Goal: Information Seeking & Learning: Learn about a topic

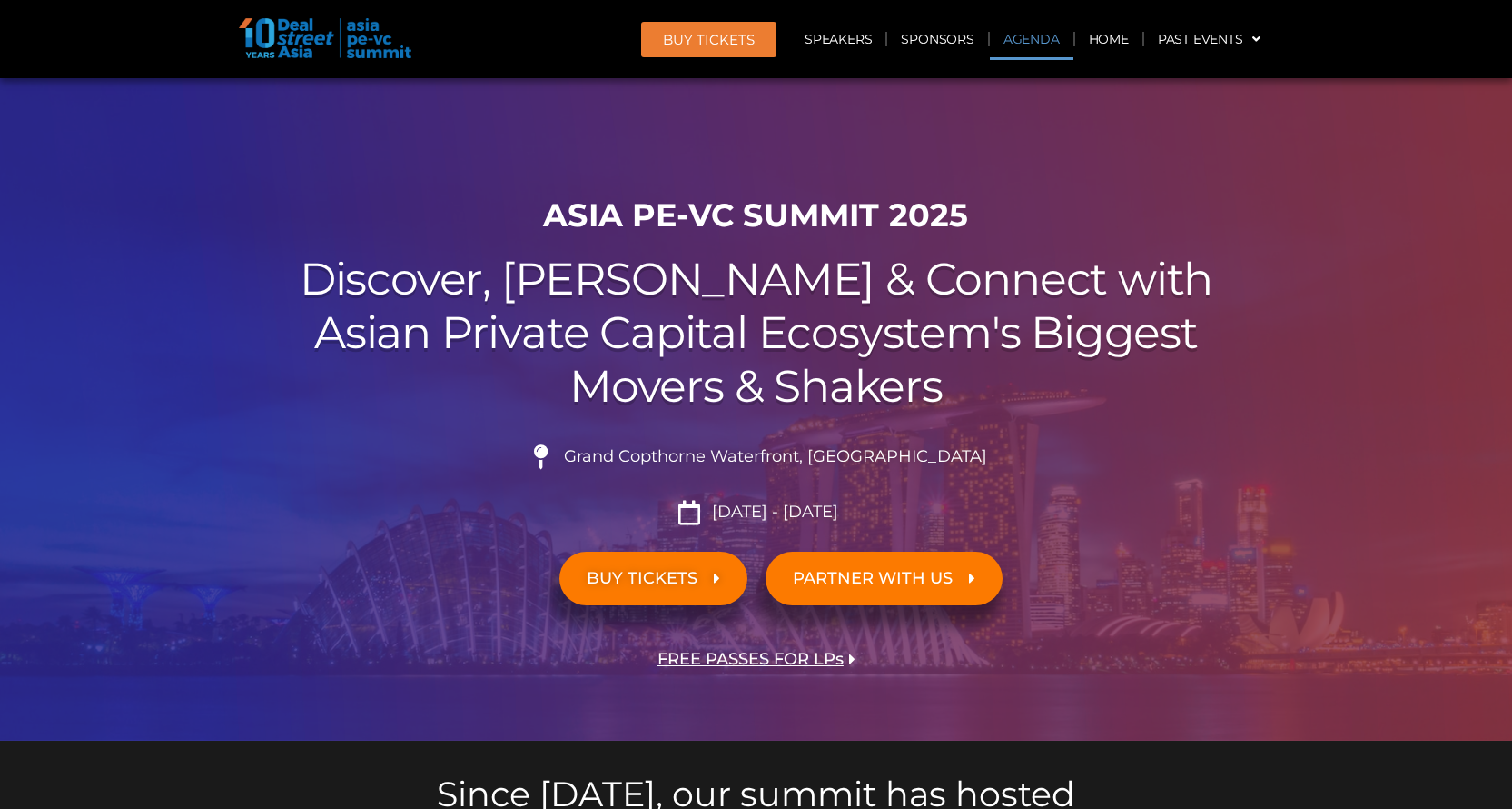
scroll to position [1028, 0]
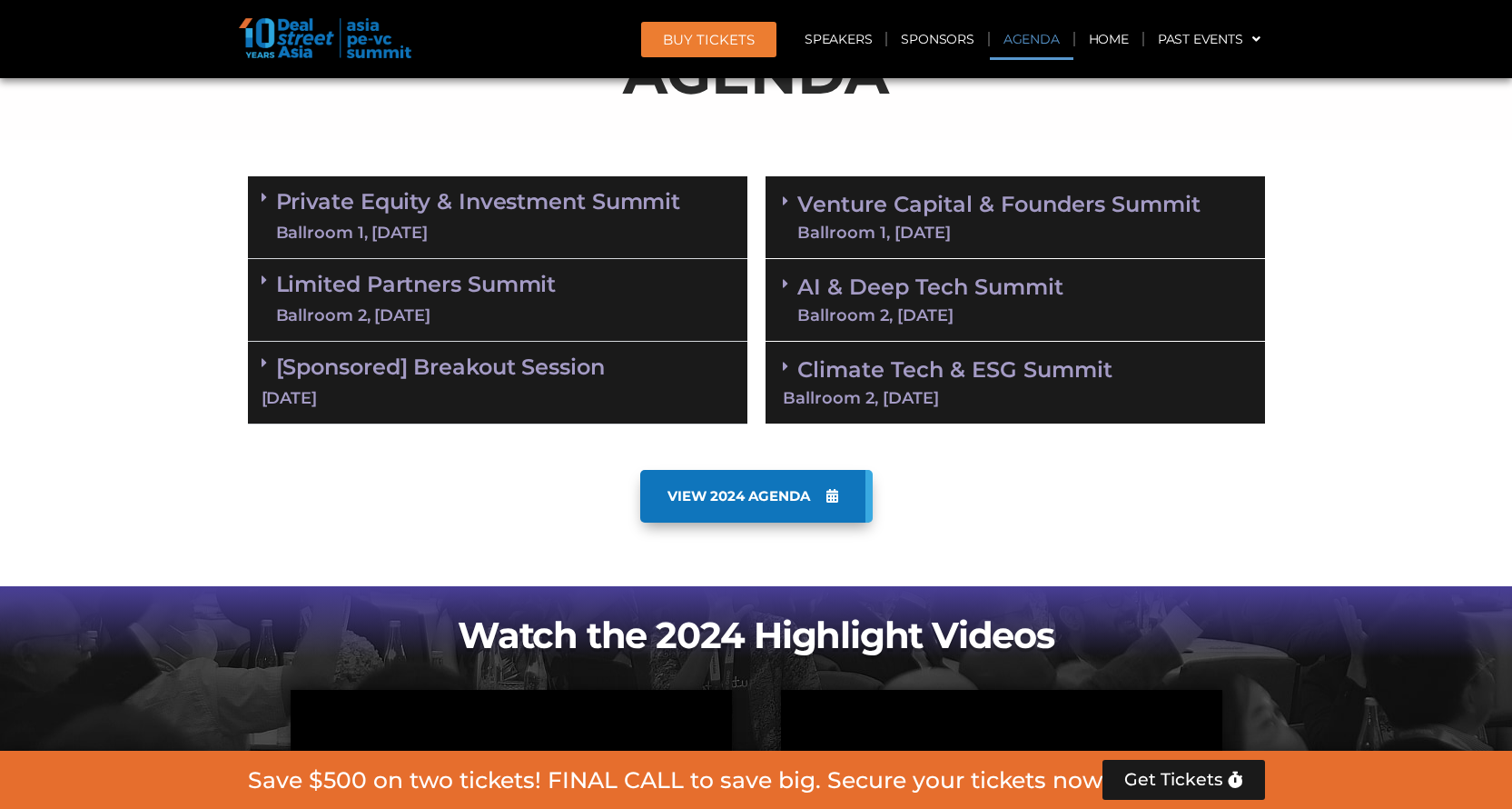
click at [1045, 364] on link "Climate Tech & ESG Summit Ballroom 2, [DATE]" at bounding box center [1015, 381] width 465 height 50
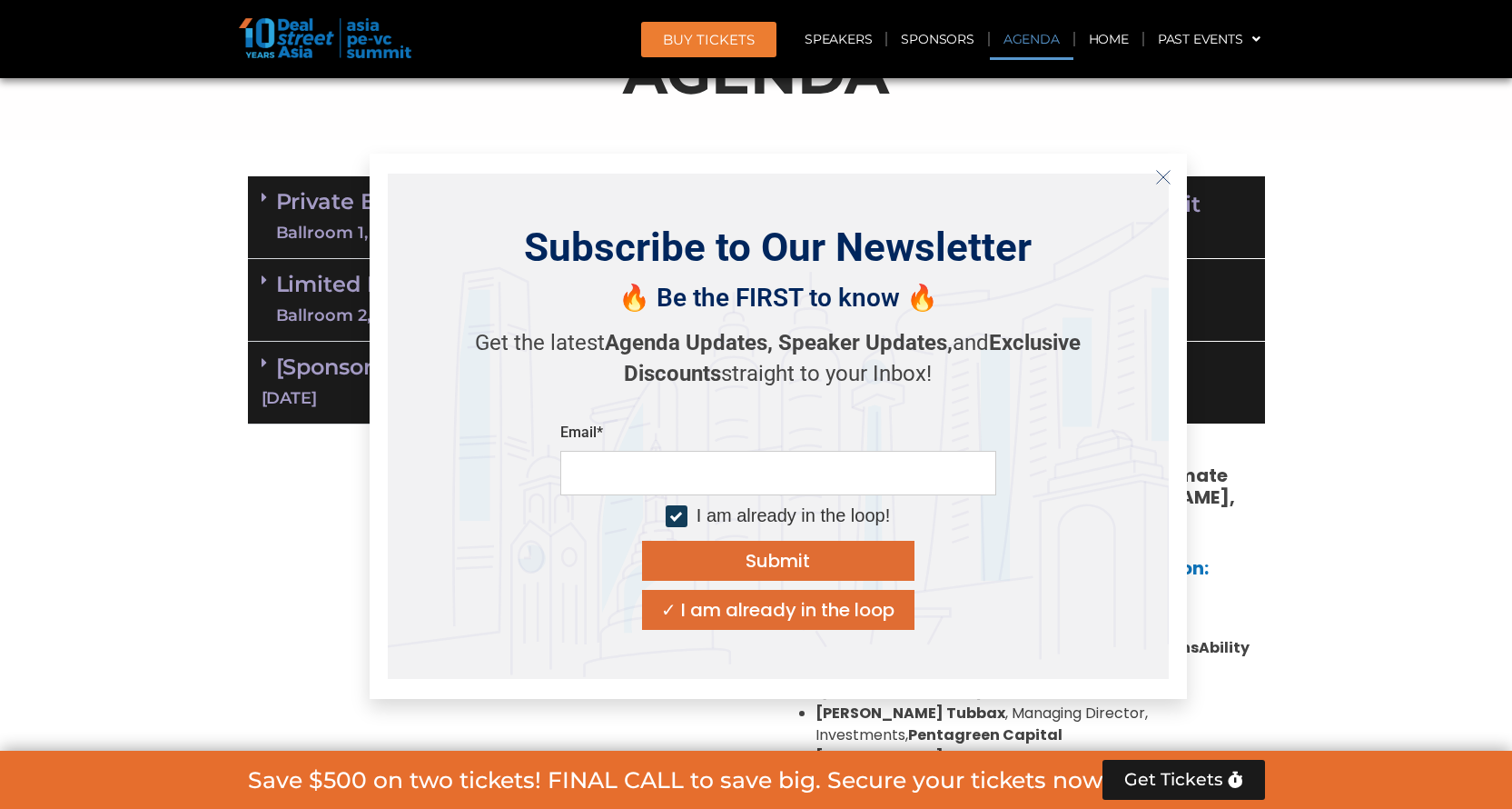
click at [1160, 172] on icon "Close" at bounding box center [1163, 177] width 16 height 16
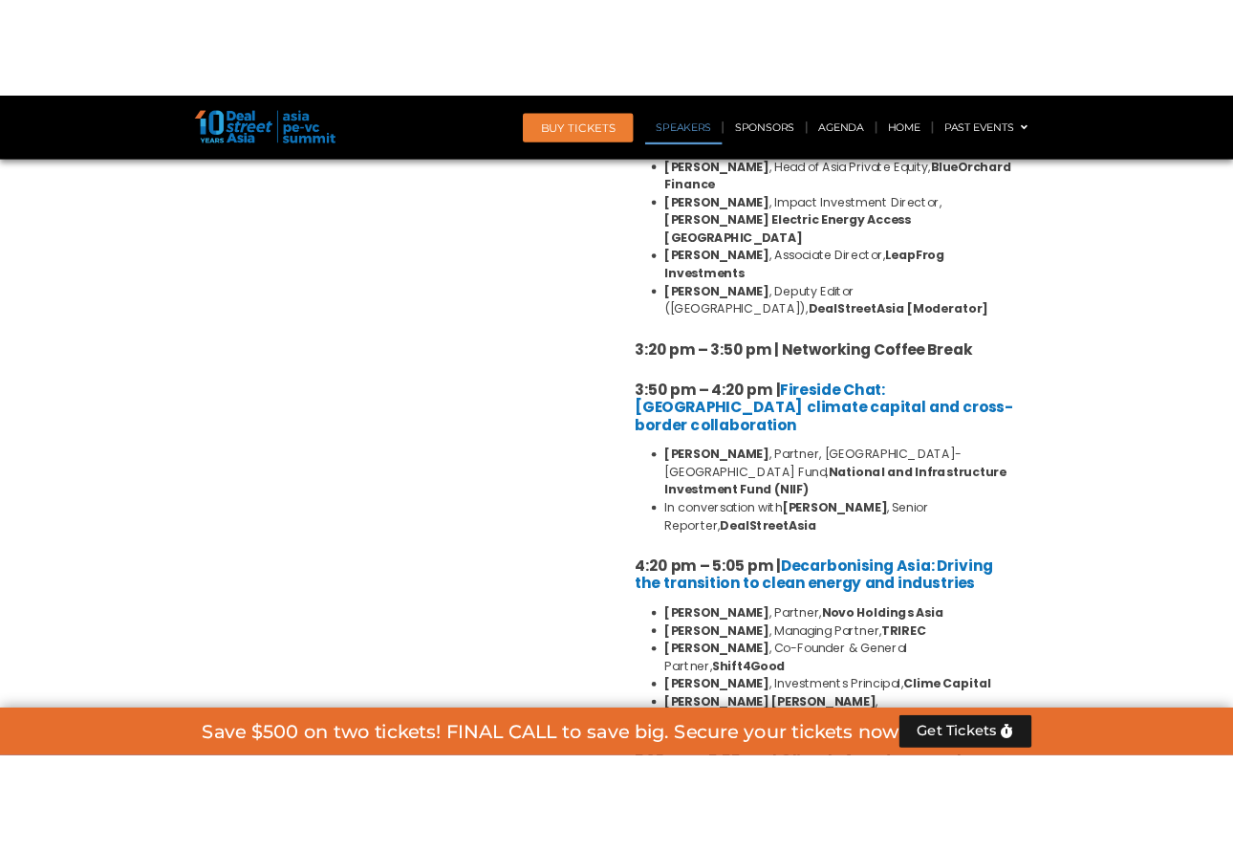
scroll to position [2039, 0]
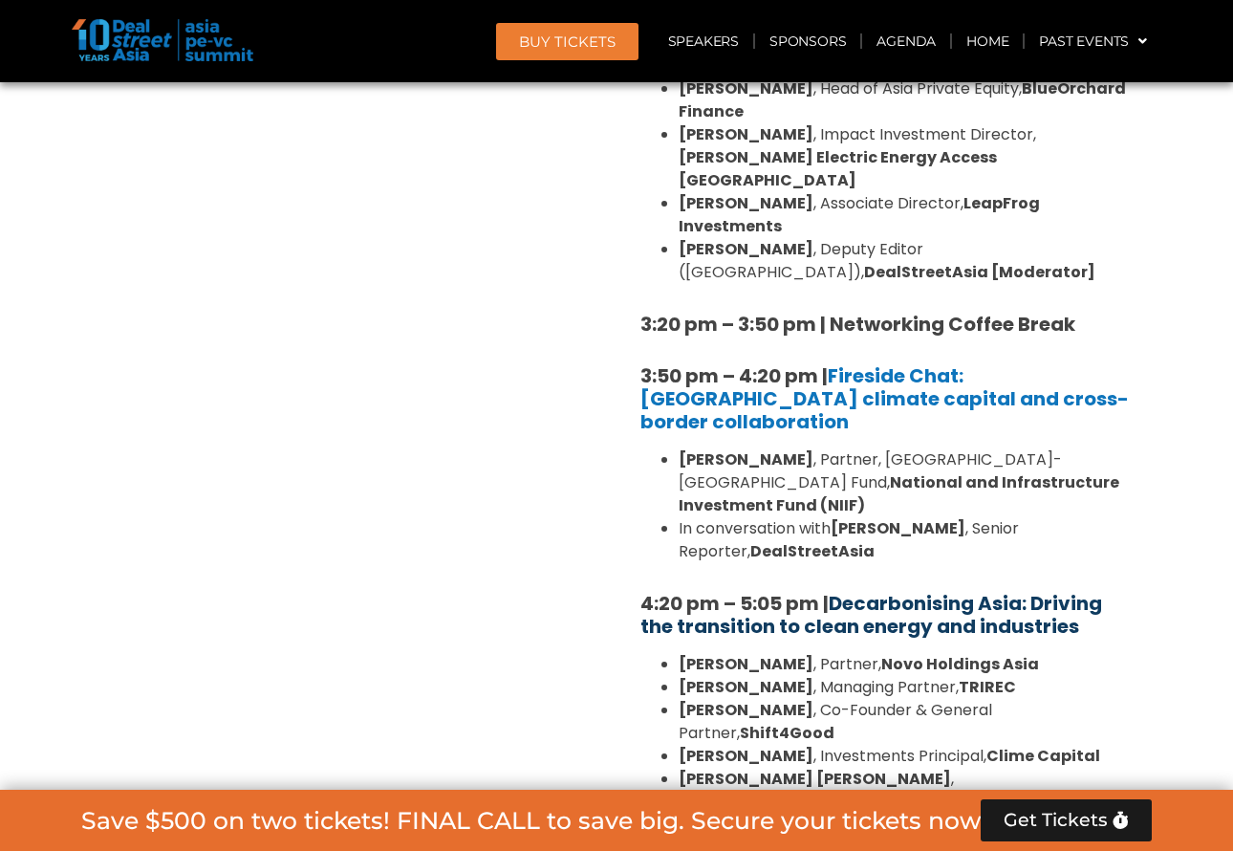
click at [854, 590] on link "Decarbonising Asia: Driving the transition to clean energy and industries" at bounding box center [871, 615] width 462 height 50
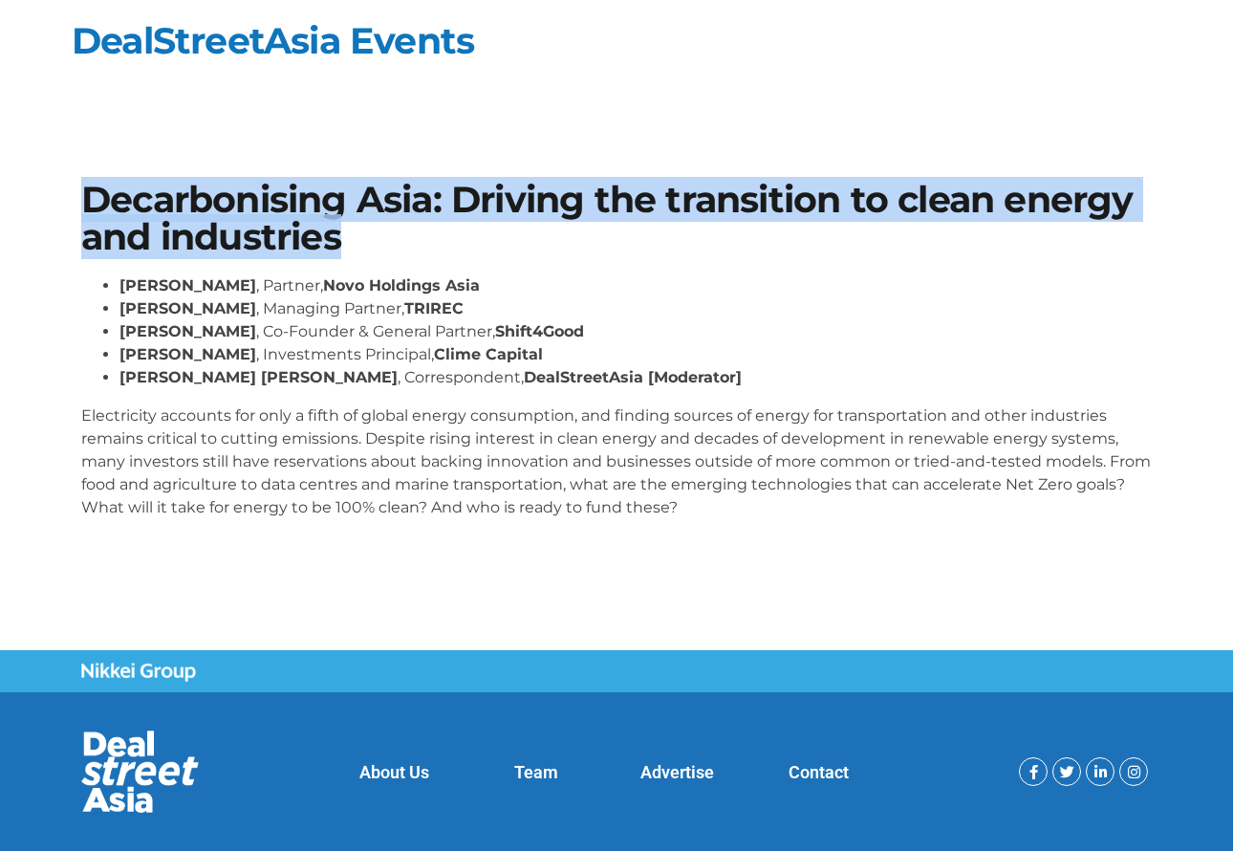
drag, startPoint x: 89, startPoint y: 202, endPoint x: 374, endPoint y: 244, distance: 287.9
click at [374, 244] on h1 "Decarbonising Asia: Driving the transition to clean energy and industries" at bounding box center [616, 219] width 1070 height 74
copy h1 "Decarbonising Asia: Driving the transition to clean energy and industries"
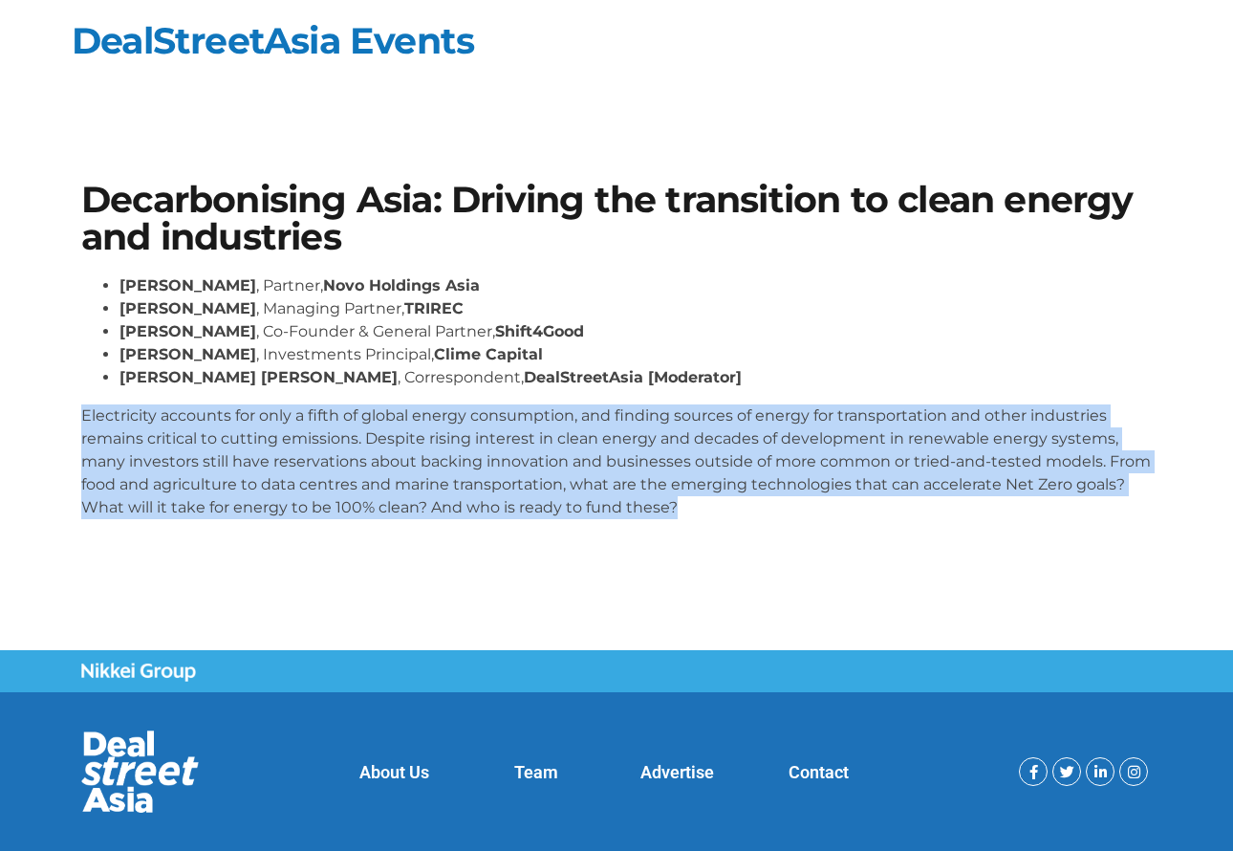
drag, startPoint x: 82, startPoint y: 414, endPoint x: 689, endPoint y: 507, distance: 614.0
click at [689, 507] on p "Electricity accounts for only a fifth of global energy consumption, and finding…" at bounding box center [616, 461] width 1070 height 115
copy p "Electricity accounts for only a fifth of global energy consumption, and finding…"
